Goal: Find specific page/section: Find specific page/section

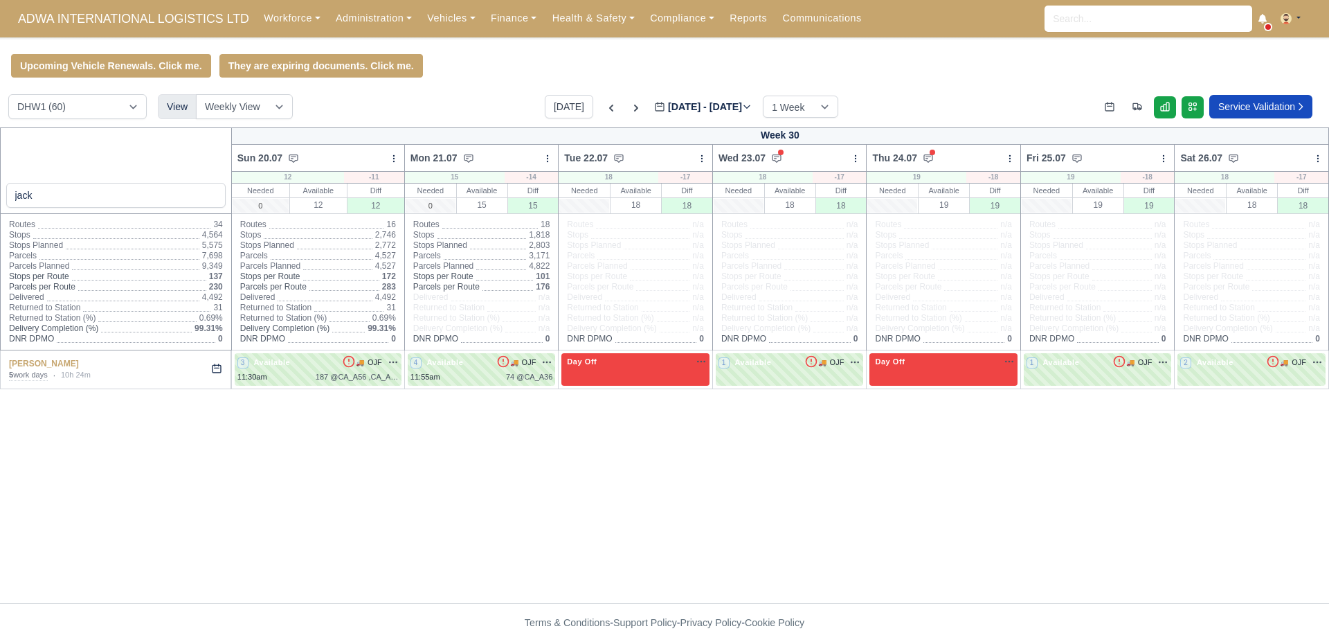
select select "2"
drag, startPoint x: 82, startPoint y: 195, endPoint x: 0, endPoint y: 195, distance: 82.4
click at [0, 195] on div "jack" at bounding box center [116, 170] width 232 height 87
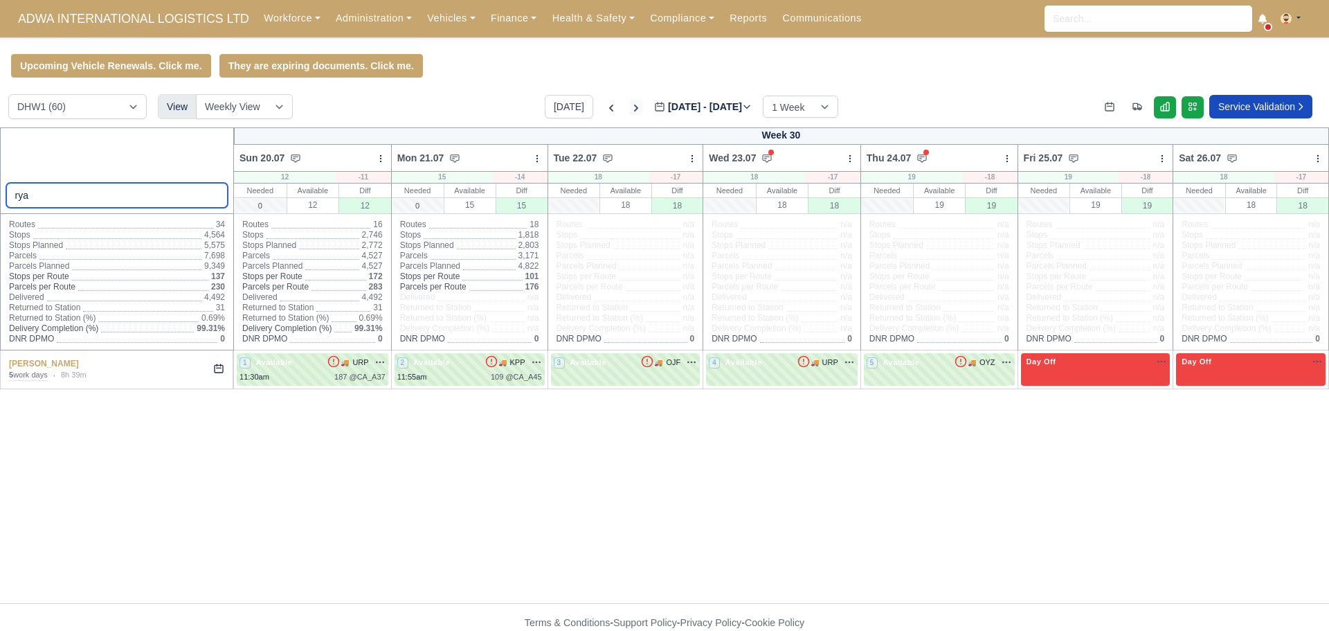
type input "rya"
click at [629, 115] on icon at bounding box center [636, 108] width 14 height 14
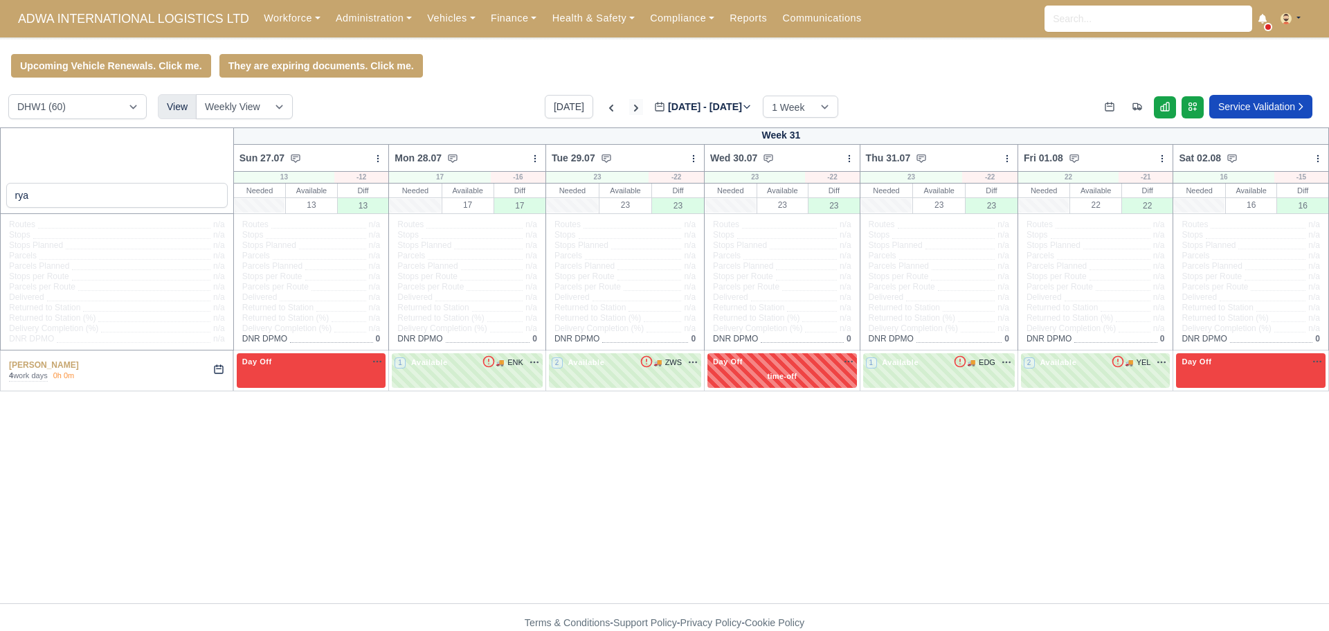
click at [629, 115] on icon at bounding box center [636, 108] width 14 height 14
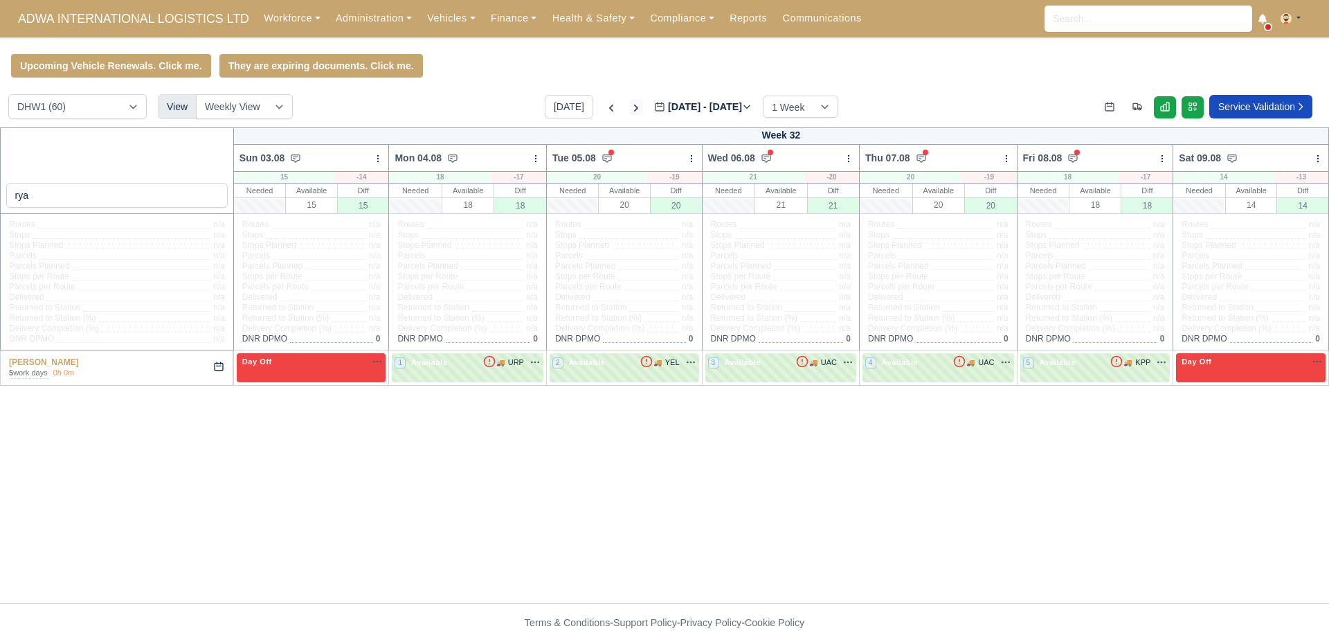
click at [629, 115] on icon at bounding box center [636, 108] width 14 height 14
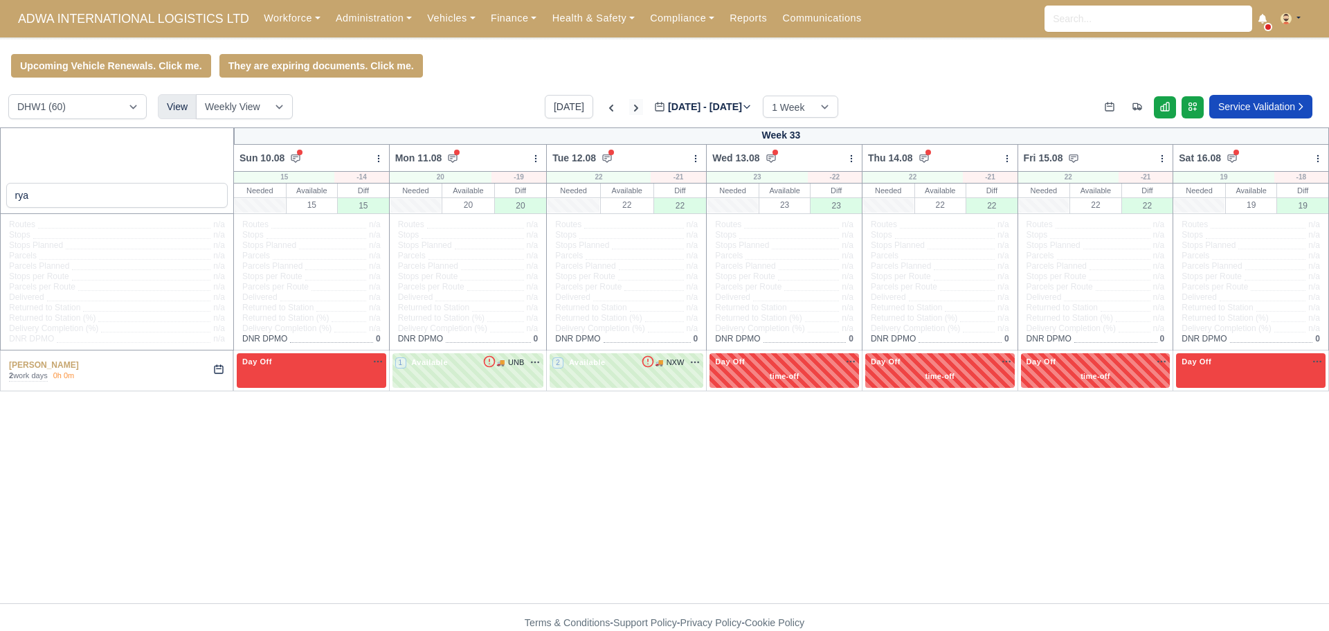
click at [629, 107] on icon at bounding box center [636, 108] width 14 height 14
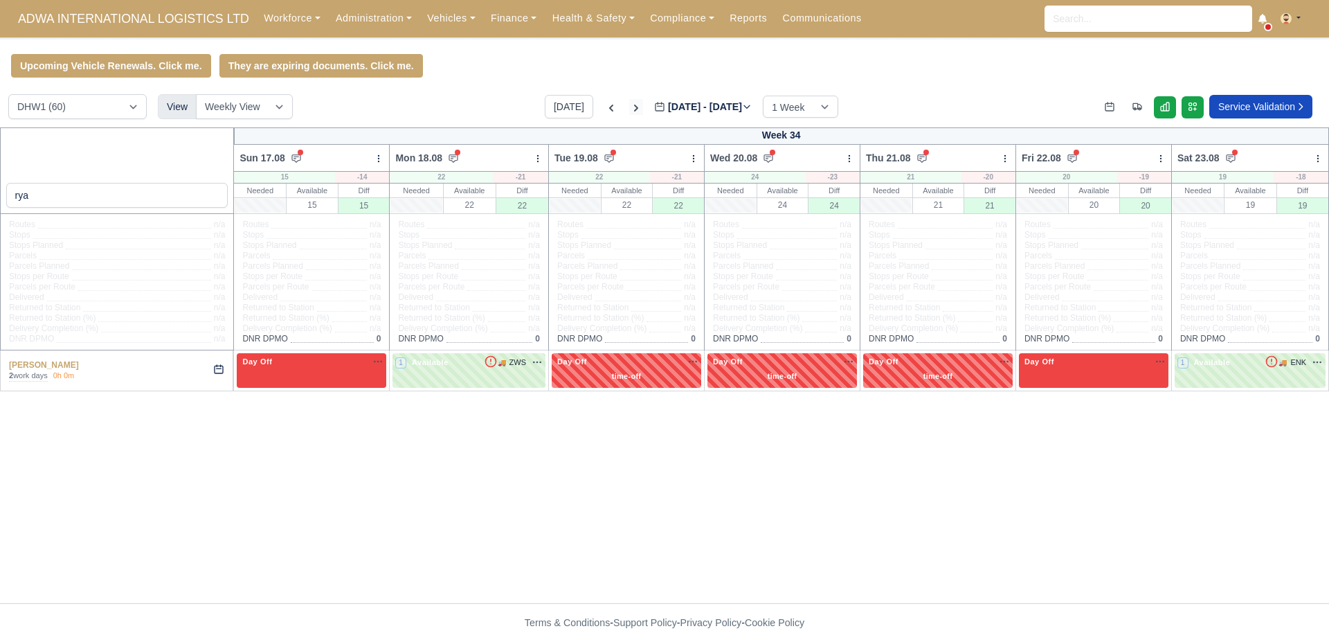
click at [629, 107] on icon at bounding box center [636, 108] width 14 height 14
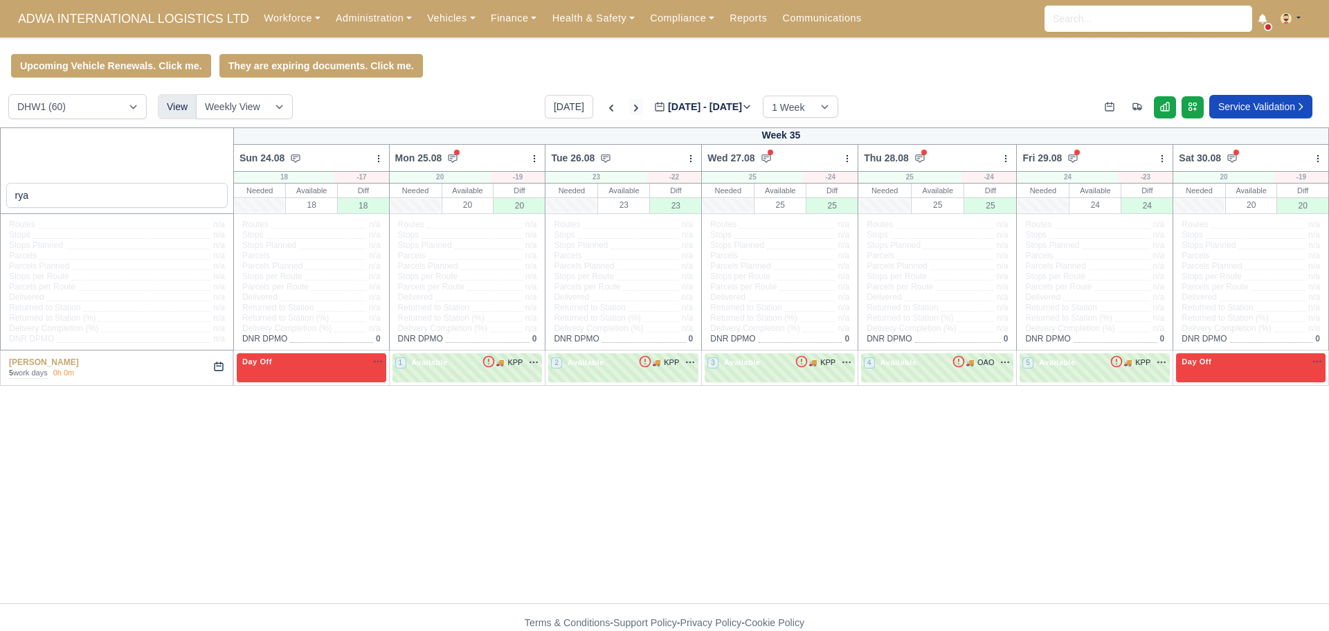
click at [629, 107] on icon at bounding box center [636, 108] width 14 height 14
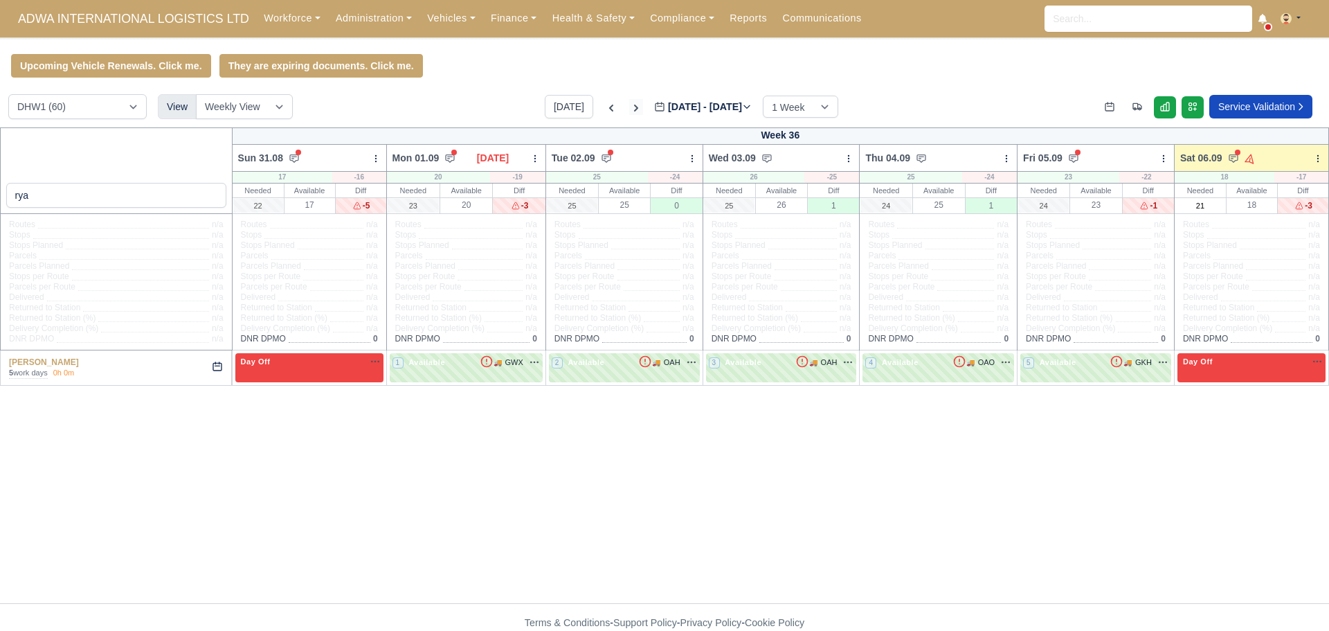
click at [629, 107] on icon at bounding box center [636, 108] width 14 height 14
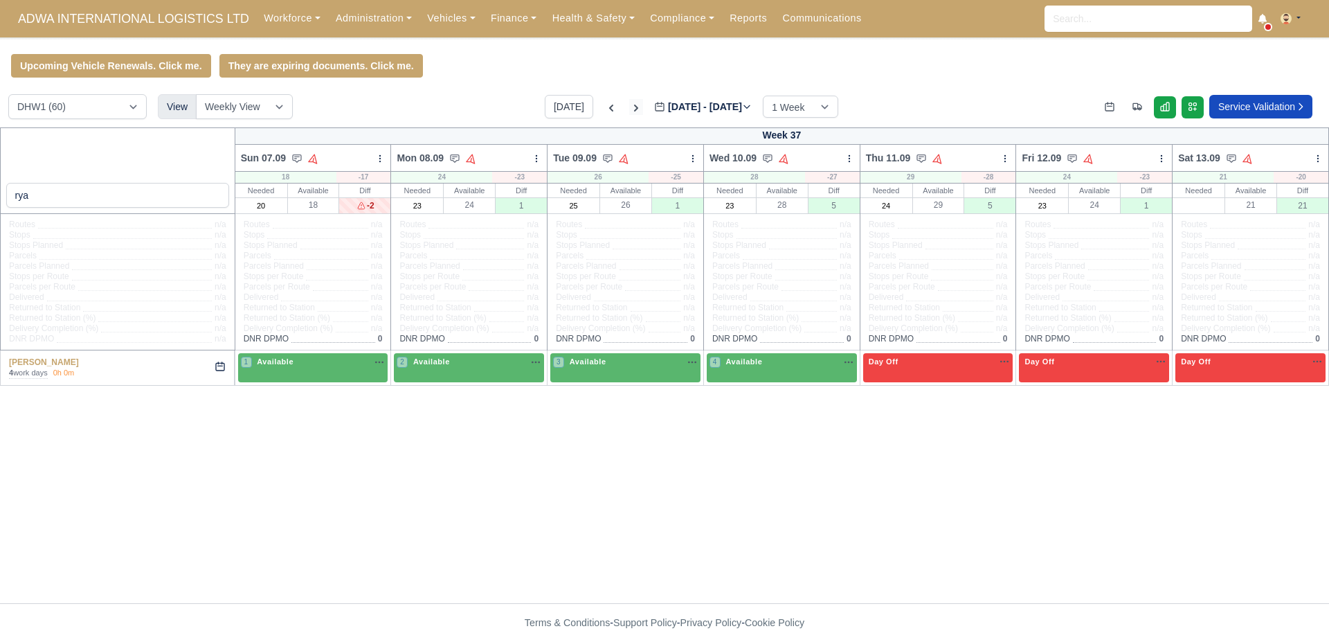
click at [629, 107] on icon at bounding box center [636, 108] width 14 height 14
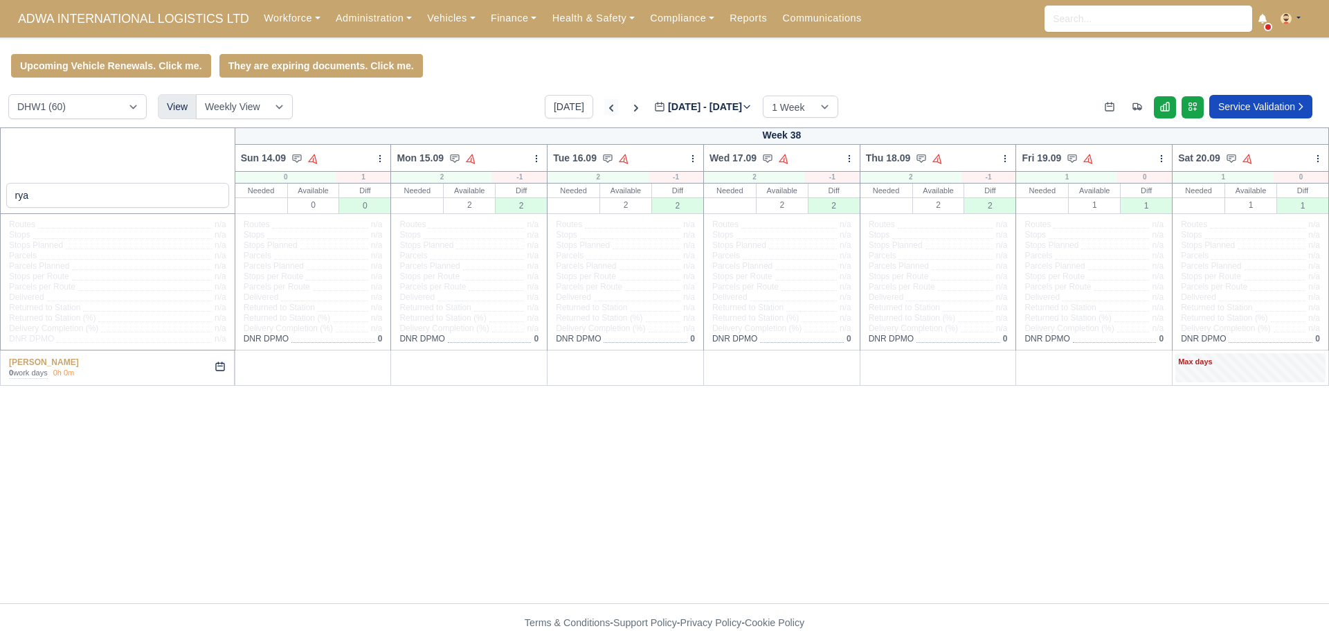
click at [604, 111] on icon at bounding box center [611, 108] width 14 height 14
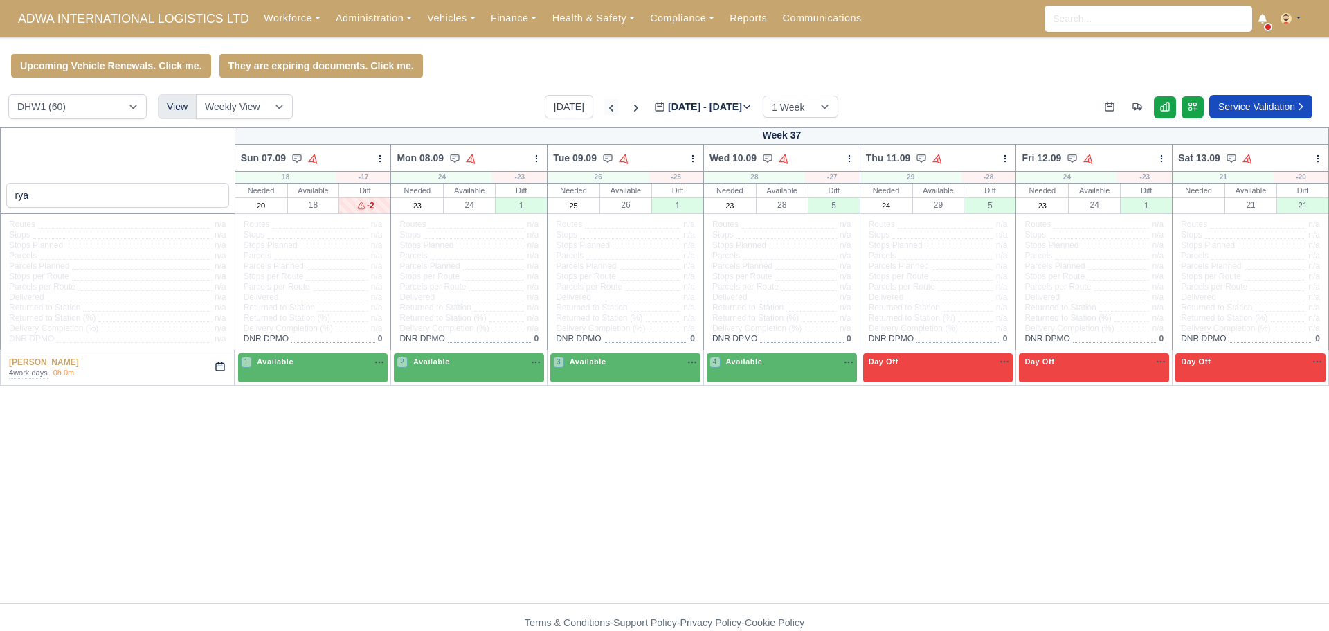
click at [604, 111] on icon at bounding box center [611, 108] width 14 height 14
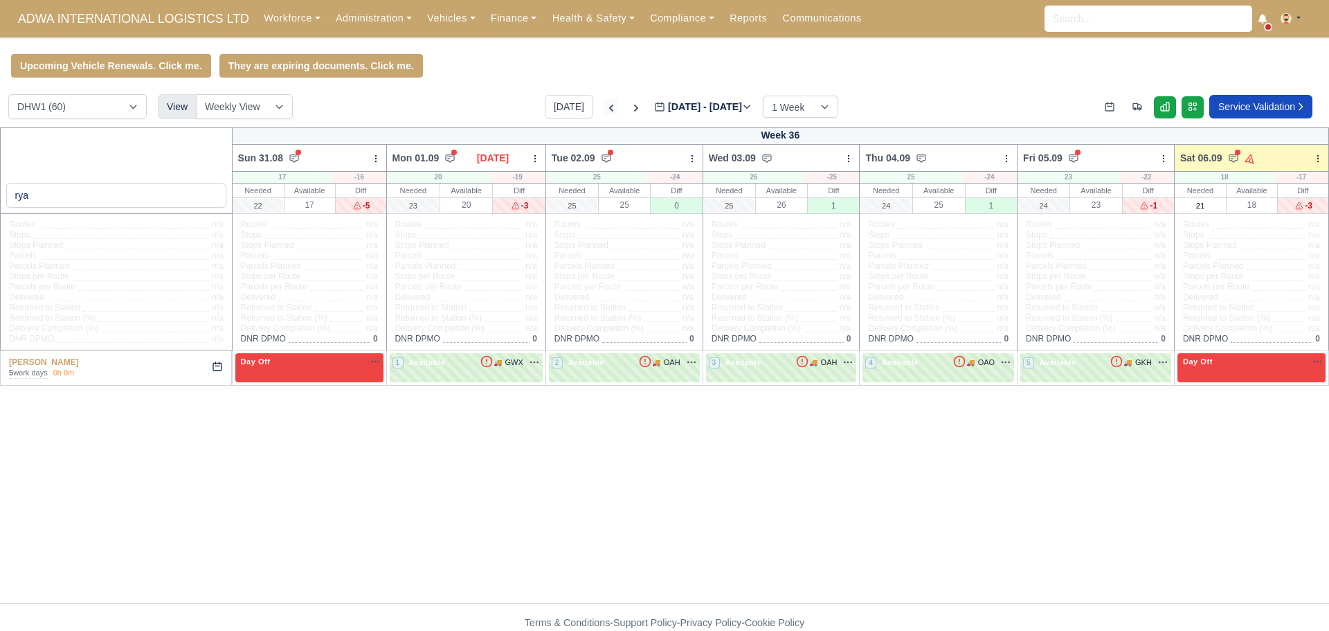
click at [604, 111] on icon at bounding box center [611, 108] width 14 height 14
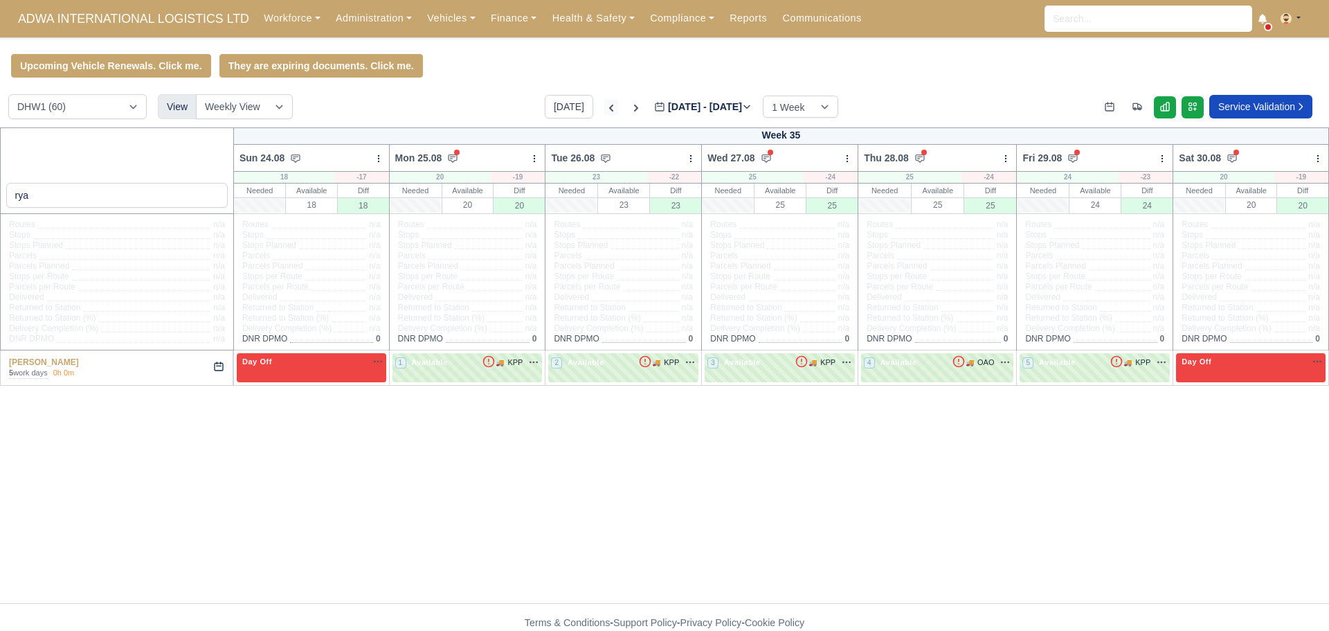
click at [604, 111] on icon at bounding box center [611, 108] width 14 height 14
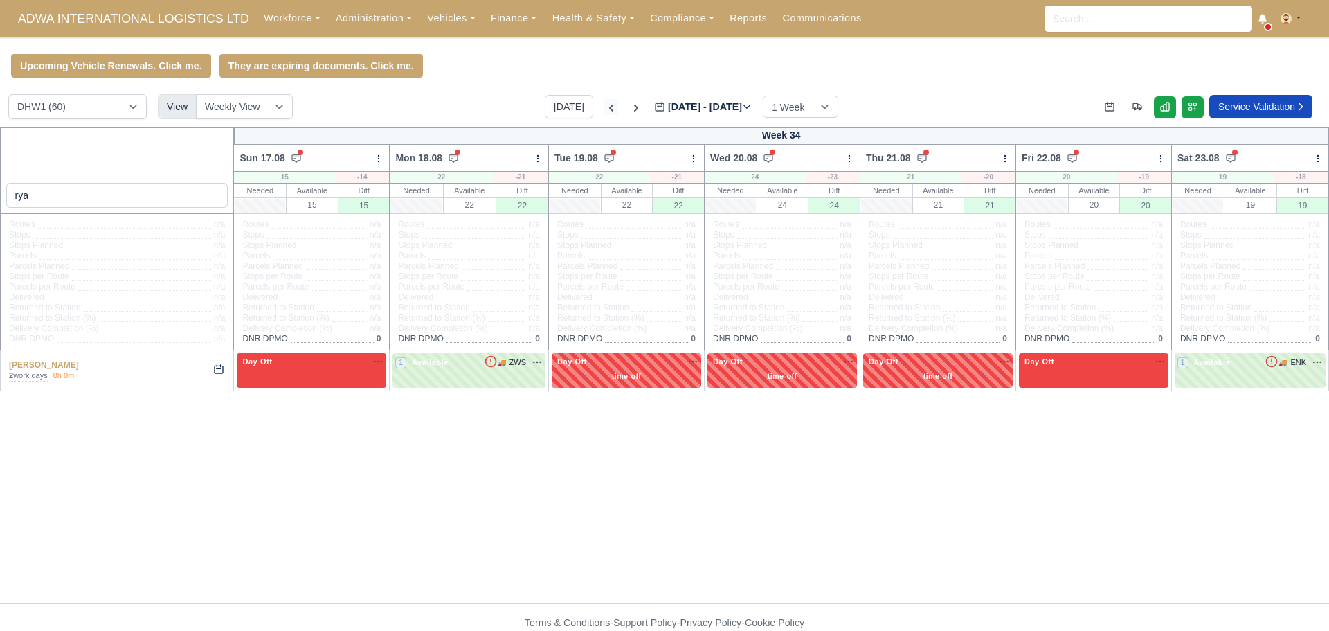
click at [604, 111] on icon at bounding box center [611, 108] width 14 height 14
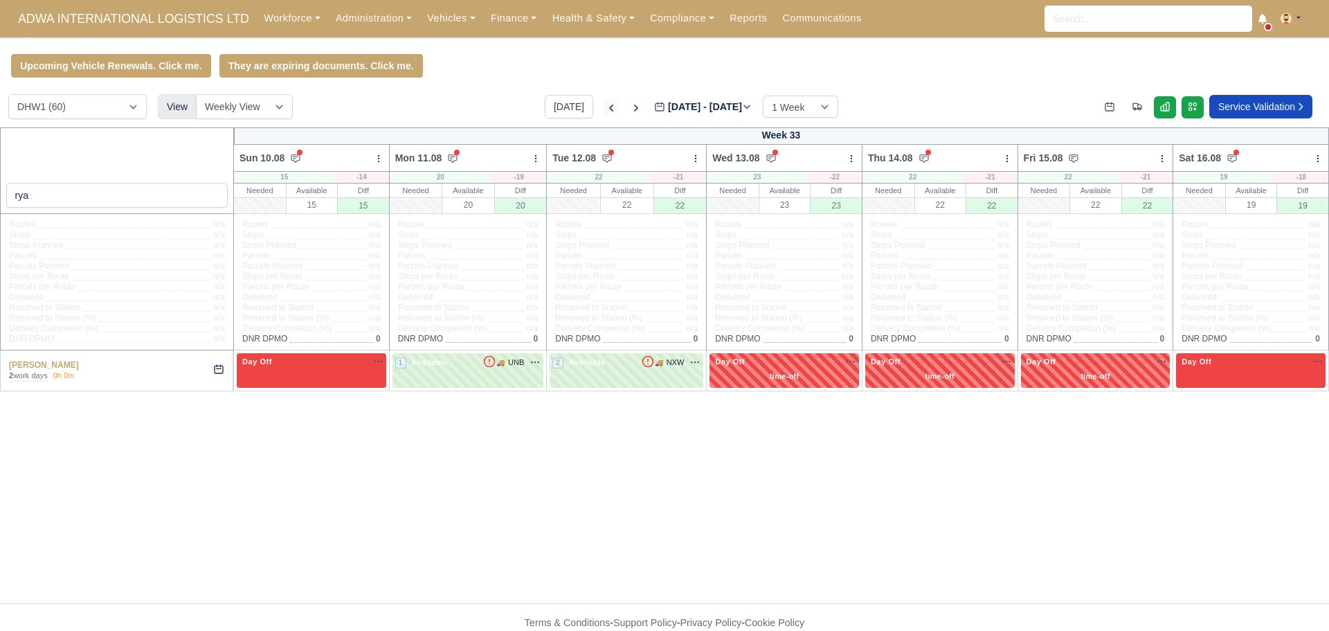
click at [604, 111] on icon at bounding box center [611, 108] width 14 height 14
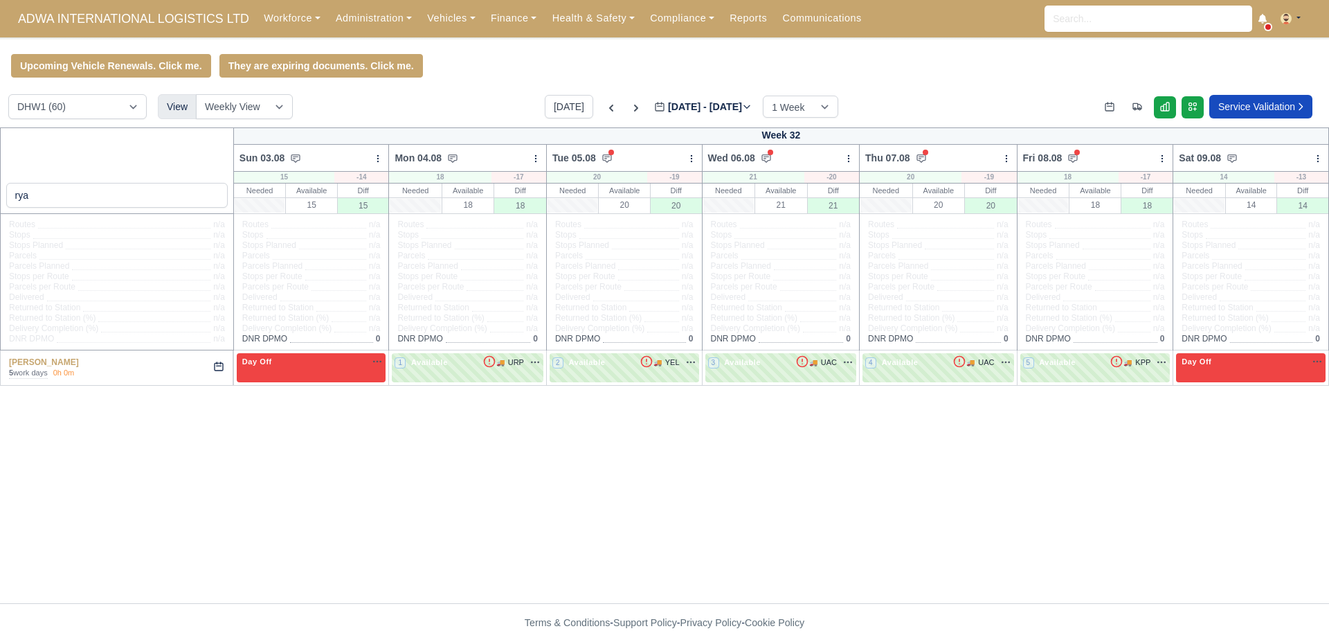
drag, startPoint x: 78, startPoint y: 369, endPoint x: 3, endPoint y: 363, distance: 75.0
click at [3, 363] on div "[PERSON_NAME] 5 work days 0h 0m" at bounding box center [117, 367] width 233 height 34
copy link "[PERSON_NAME]"
click at [629, 113] on icon at bounding box center [636, 108] width 14 height 14
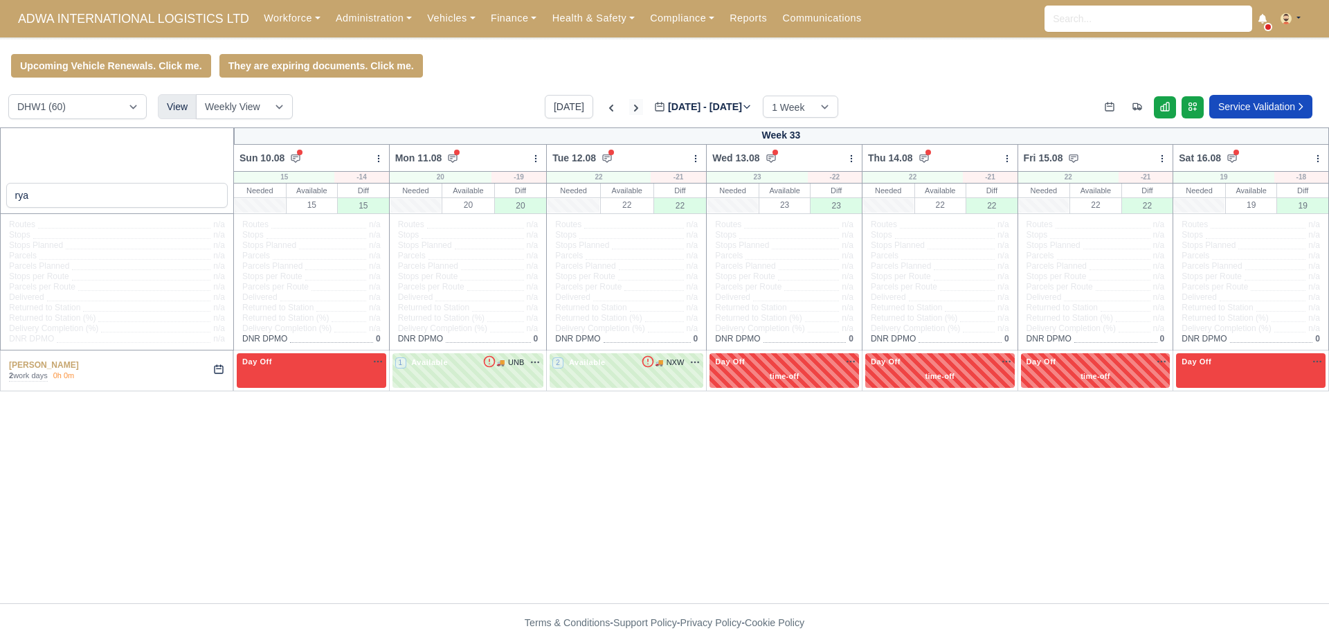
click at [629, 113] on icon at bounding box center [636, 108] width 14 height 14
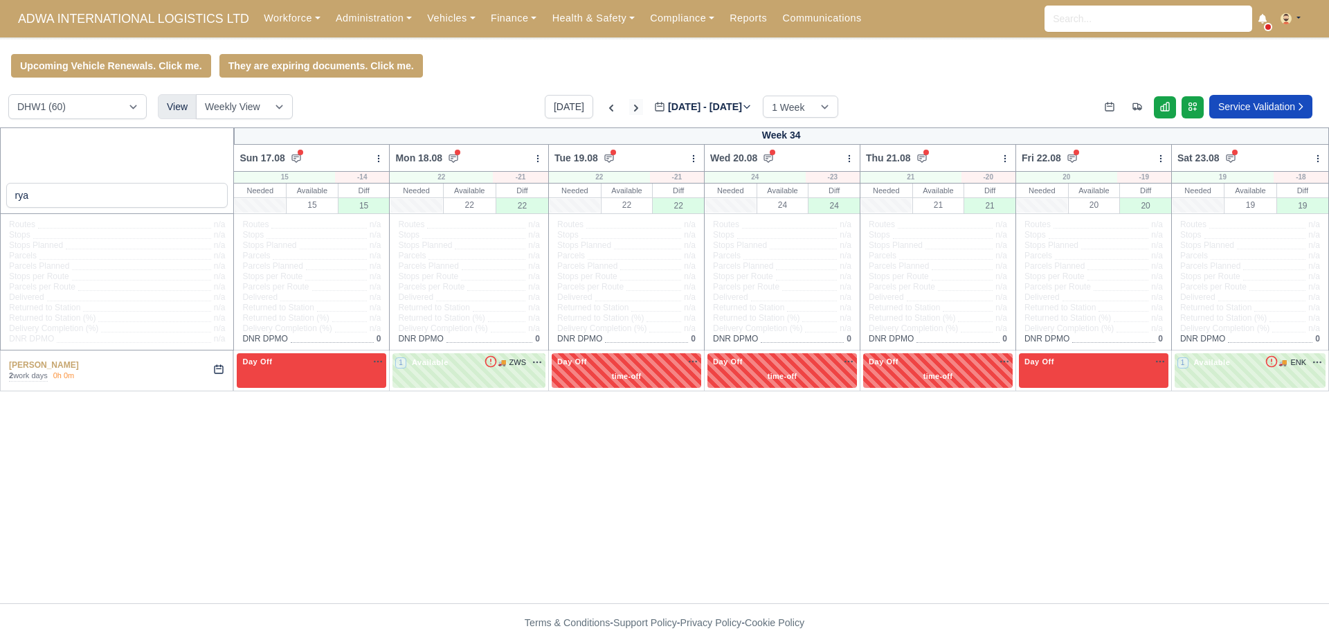
click at [629, 112] on icon at bounding box center [636, 108] width 14 height 14
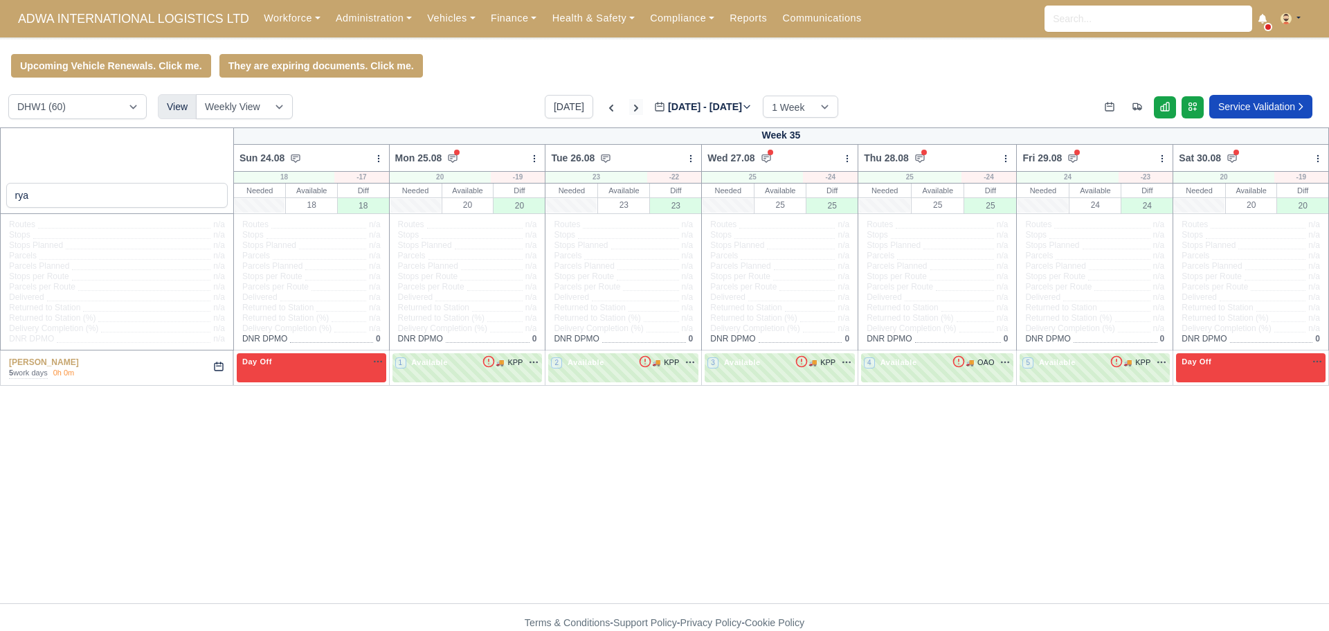
click at [629, 109] on icon at bounding box center [636, 108] width 14 height 14
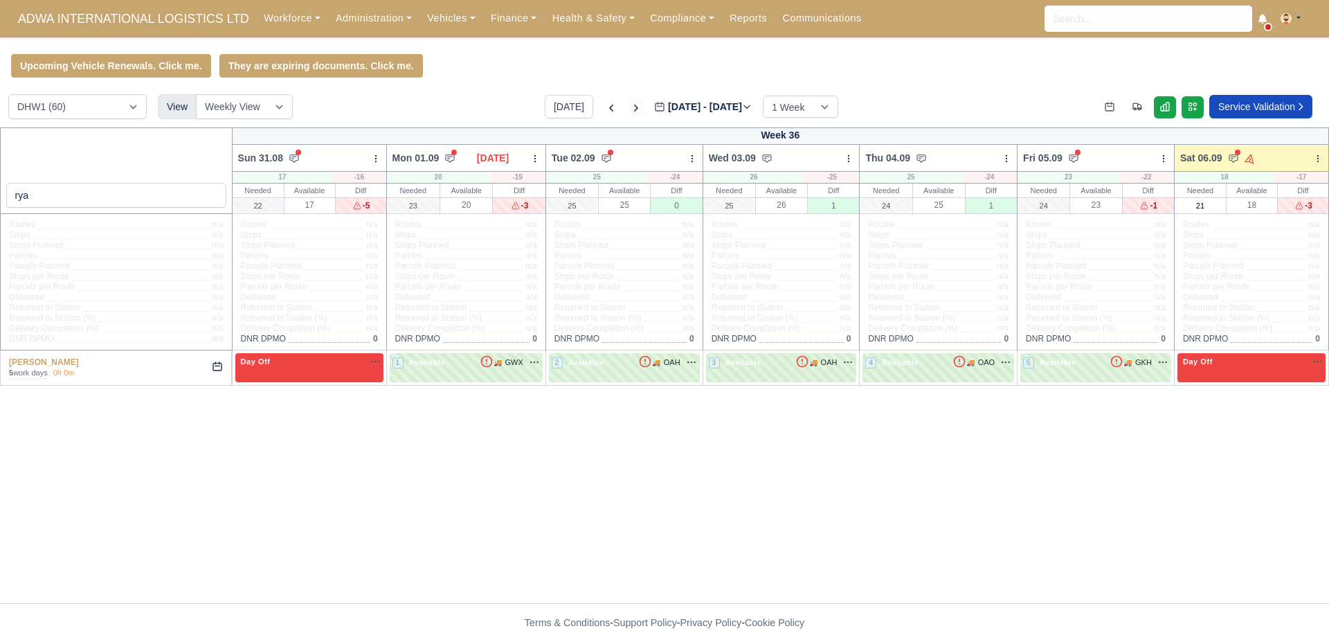
click at [634, 109] on icon at bounding box center [636, 108] width 4 height 7
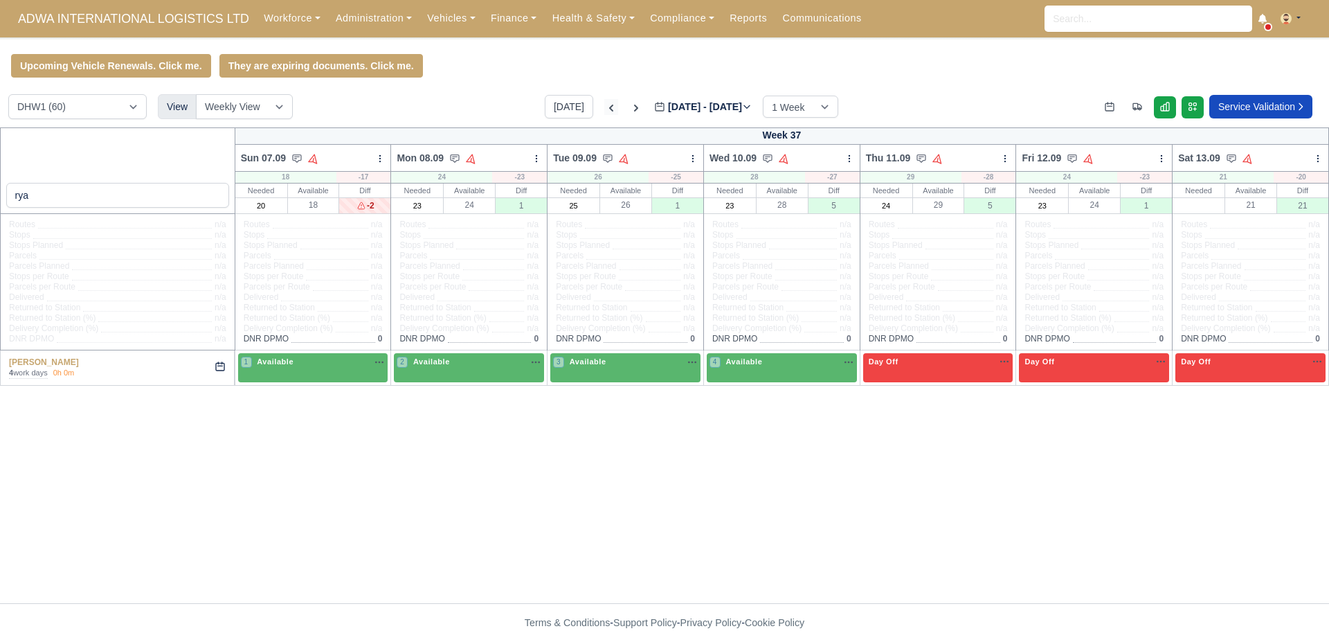
click at [609, 109] on icon at bounding box center [611, 108] width 4 height 7
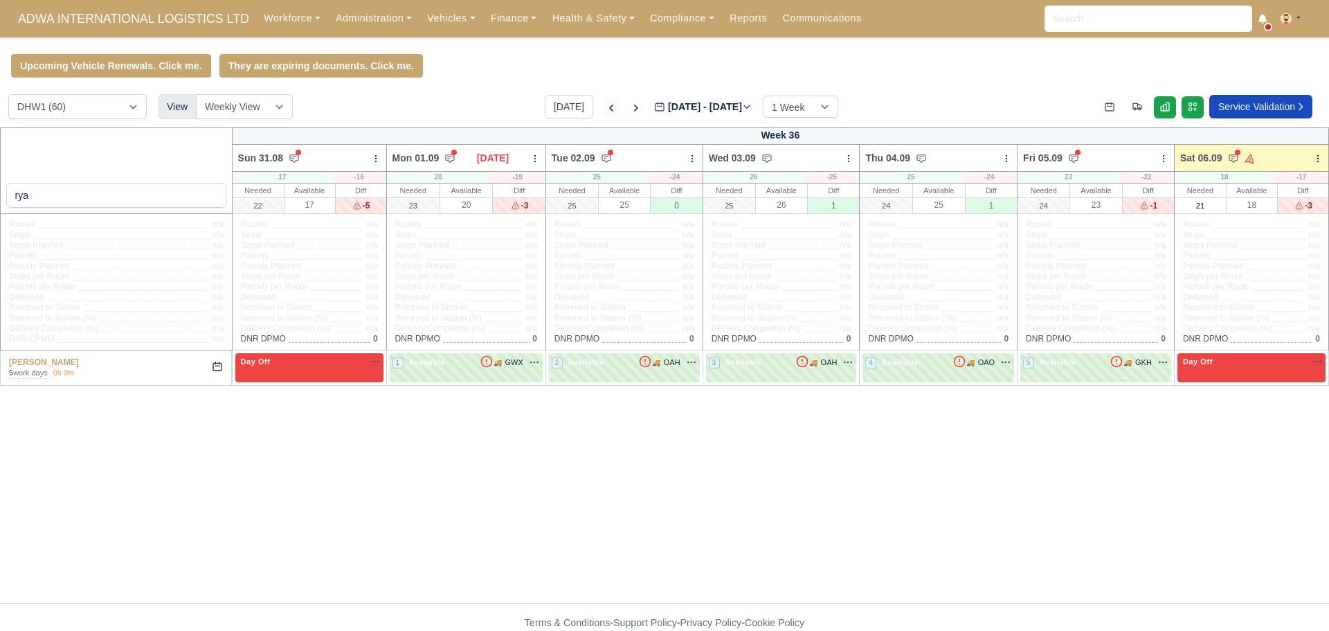
click at [604, 109] on icon at bounding box center [611, 108] width 14 height 14
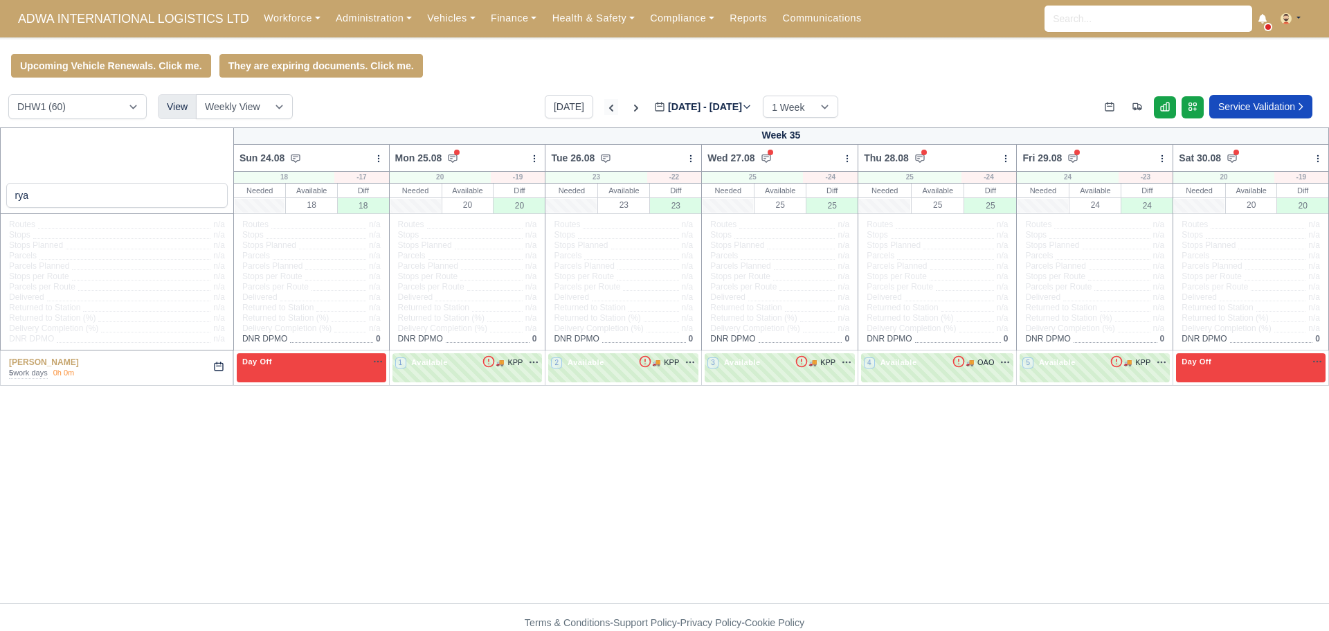
click at [604, 107] on icon at bounding box center [611, 108] width 14 height 14
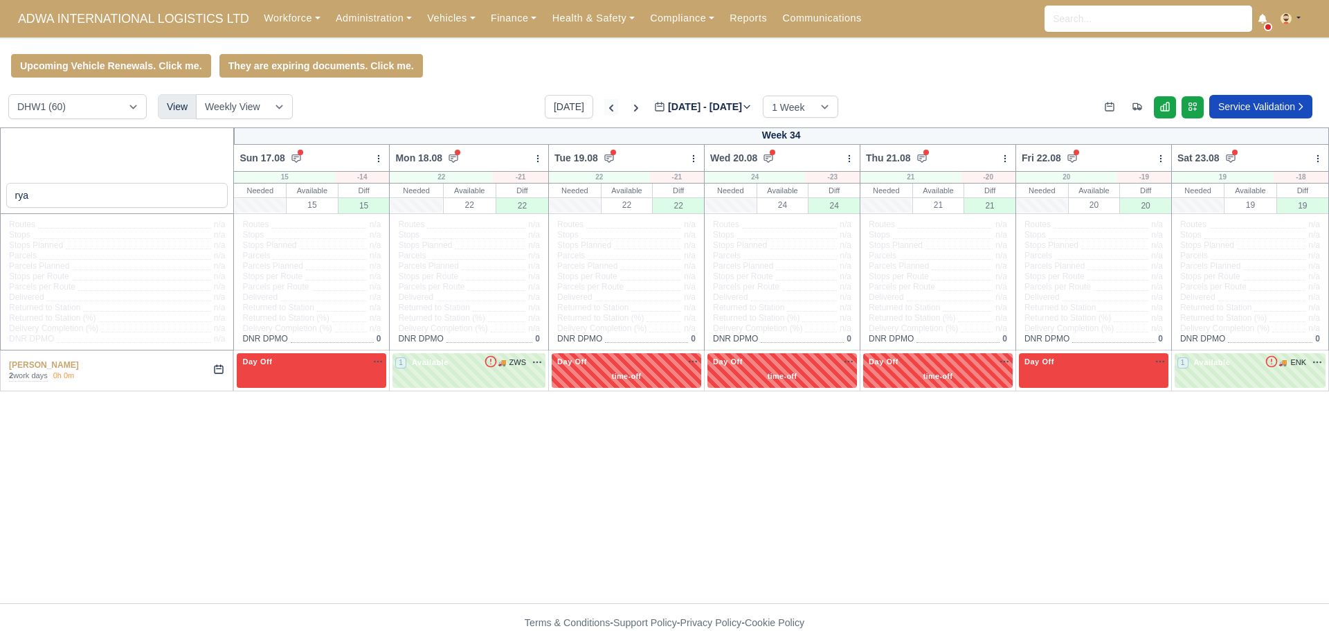
click at [604, 115] on icon at bounding box center [611, 108] width 14 height 14
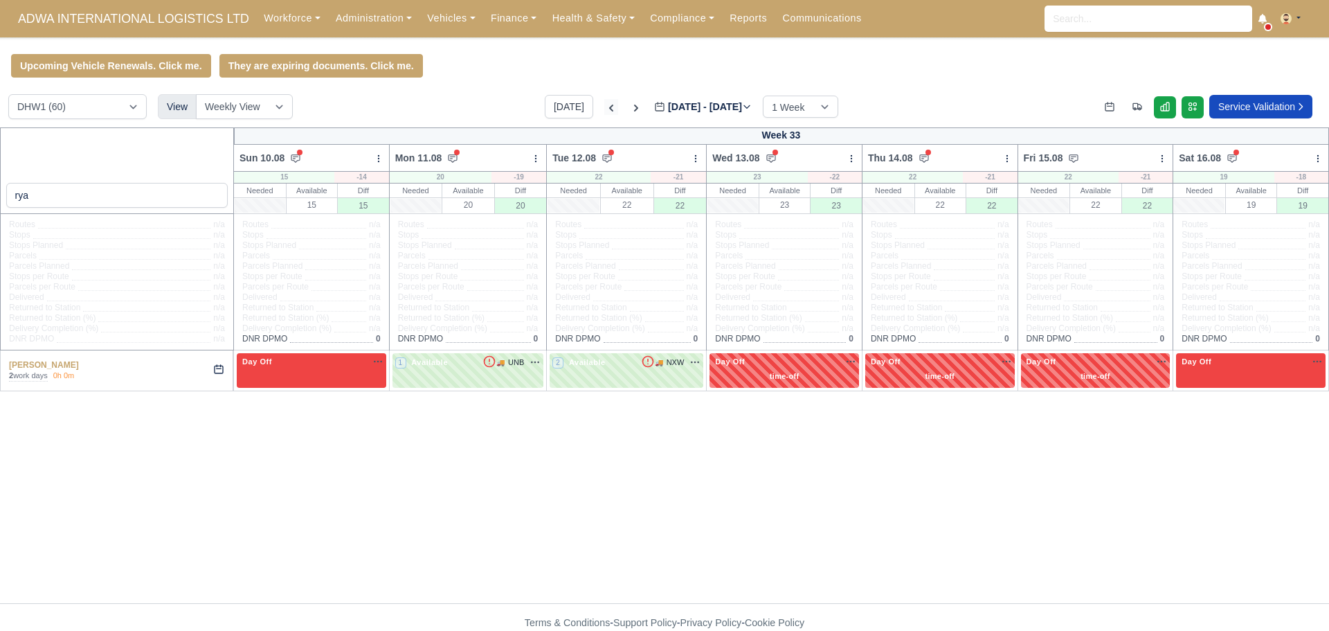
click at [604, 115] on icon at bounding box center [611, 108] width 14 height 14
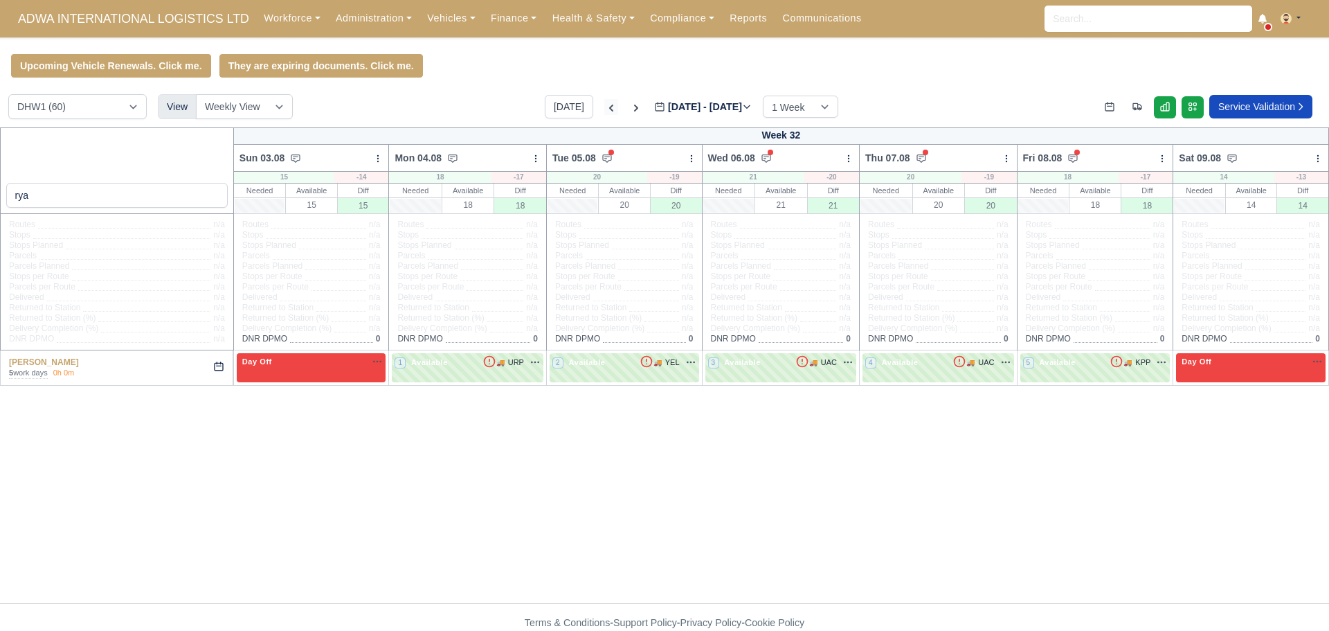
click at [604, 115] on icon at bounding box center [611, 108] width 14 height 14
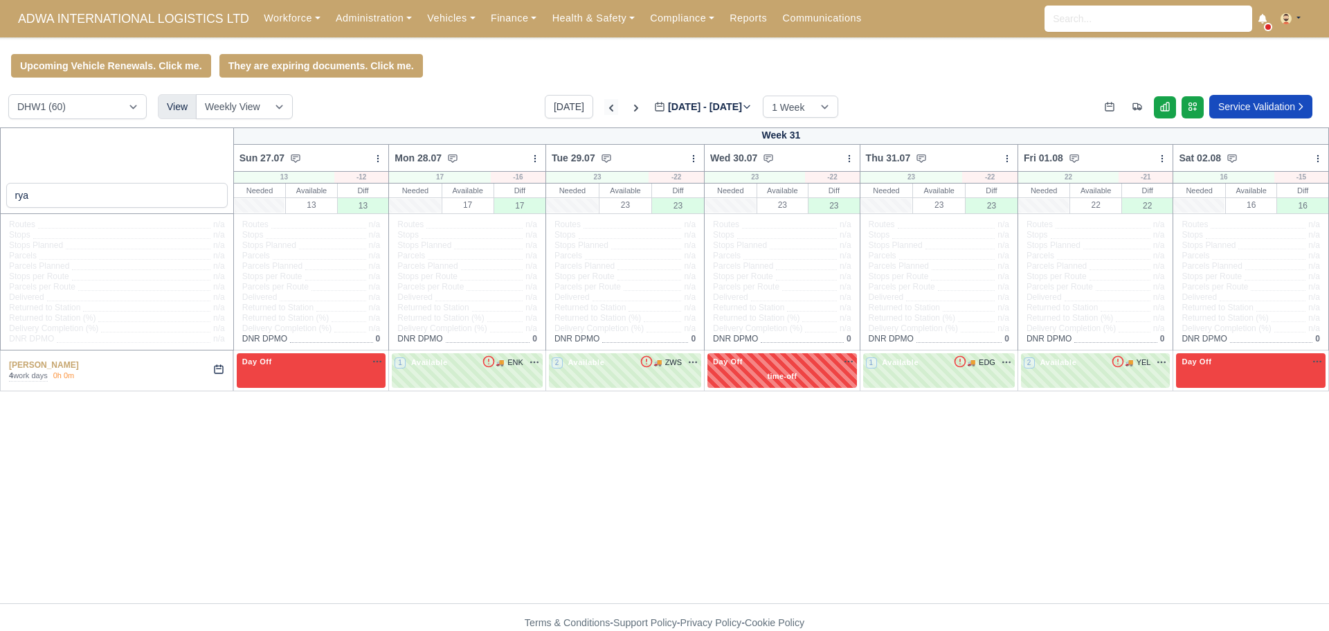
click at [604, 115] on icon at bounding box center [611, 108] width 14 height 14
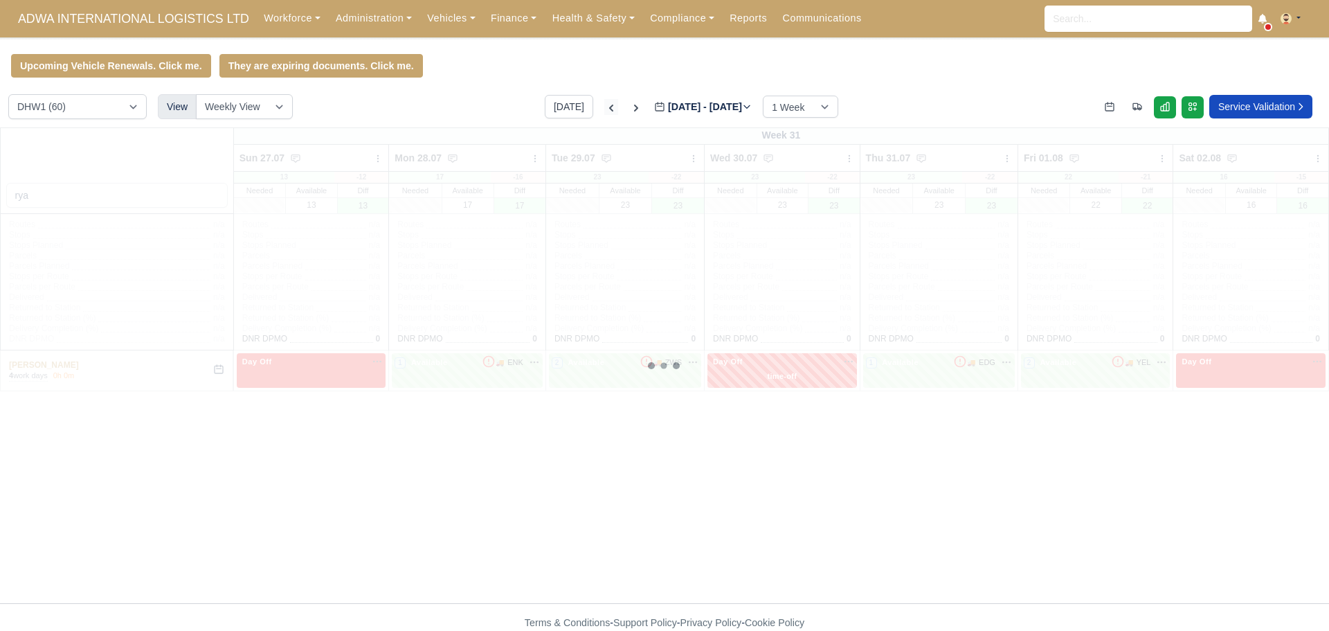
type input "[DATE]"
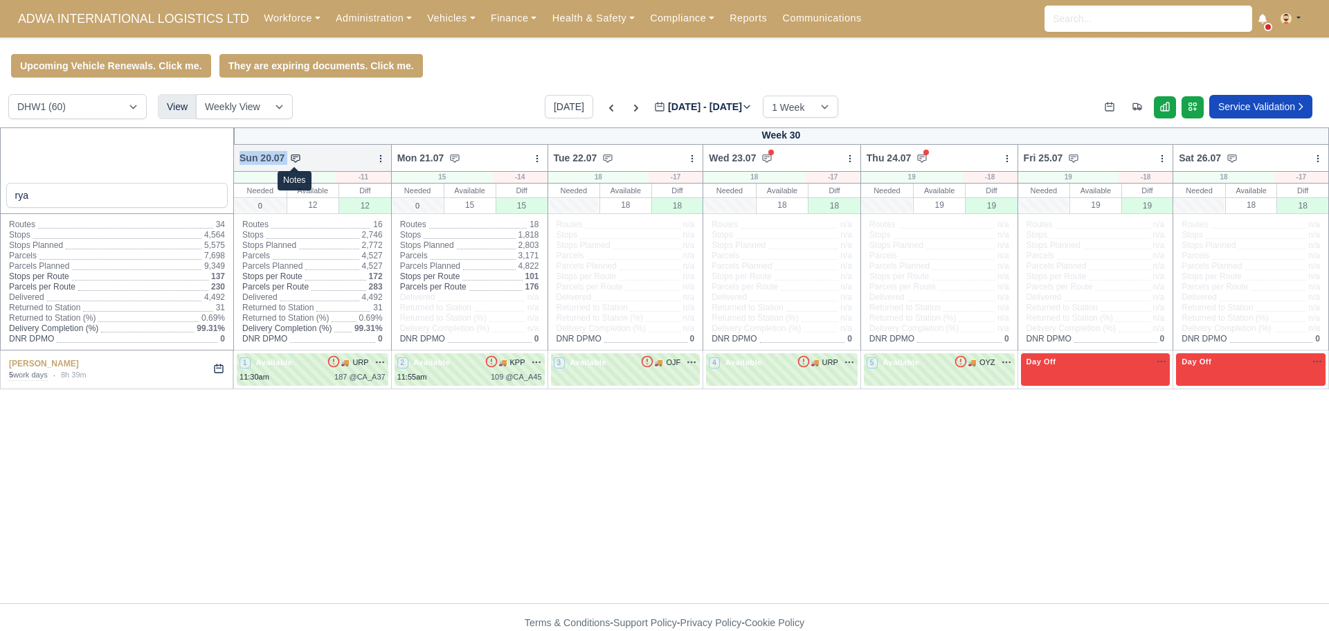
drag, startPoint x: 243, startPoint y: 160, endPoint x: 299, endPoint y: 160, distance: 56.1
click at [299, 160] on div "Sun 20.07" at bounding box center [271, 158] width 62 height 14
click at [342, 114] on div "DIG1 (98) DHW1 (60) View Weekly View Wave times Daily Roster [DATE] [DATE] - [D…" at bounding box center [664, 110] width 1329 height 33
click at [655, 71] on div "Upcoming Vehicle Renewals. Click me. They are expiring documents. Click me." at bounding box center [664, 66] width 1329 height 24
